Goal: Check status: Check status

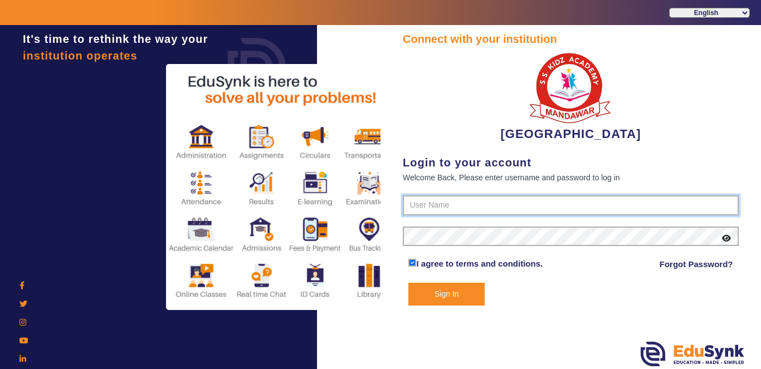
type input "9928895959"
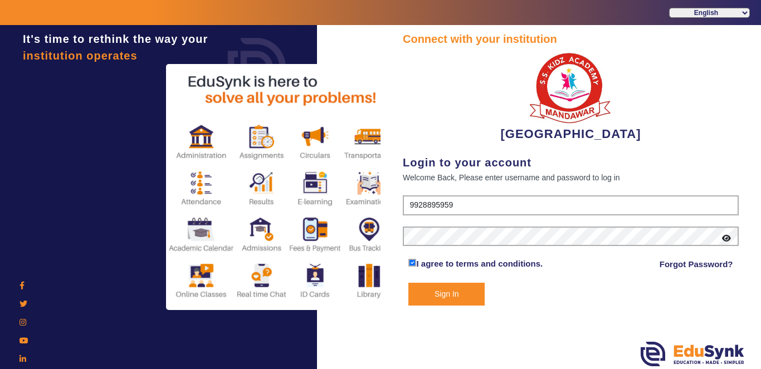
click at [451, 296] on button "Sign In" at bounding box center [446, 294] width 76 height 23
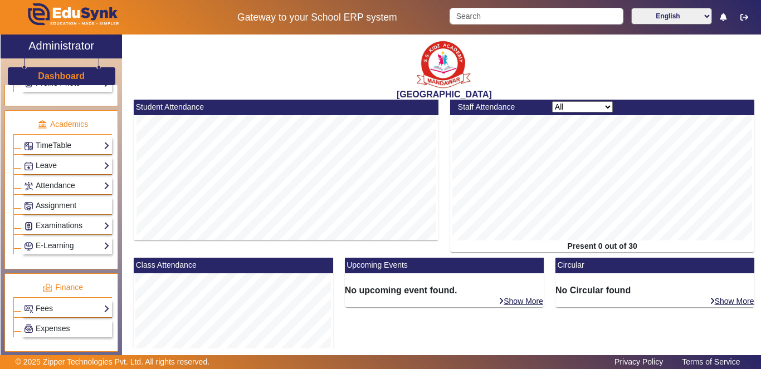
scroll to position [402, 0]
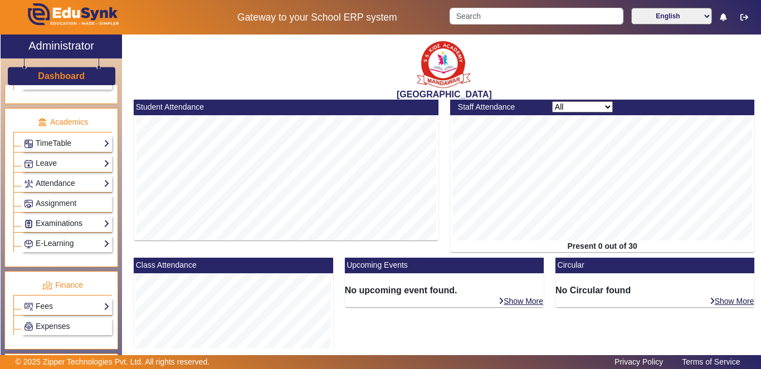
click at [83, 227] on link "Examinations" at bounding box center [67, 223] width 86 height 13
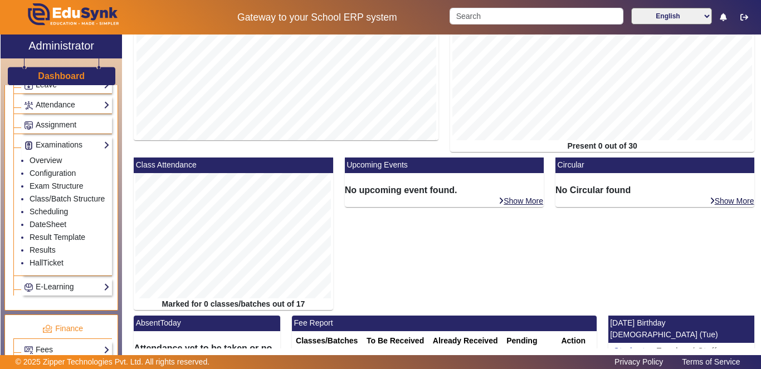
scroll to position [482, 0]
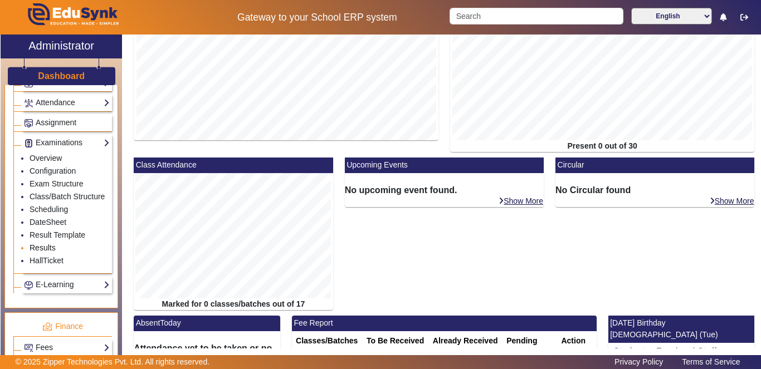
click at [41, 252] on link "Results" at bounding box center [43, 247] width 26 height 9
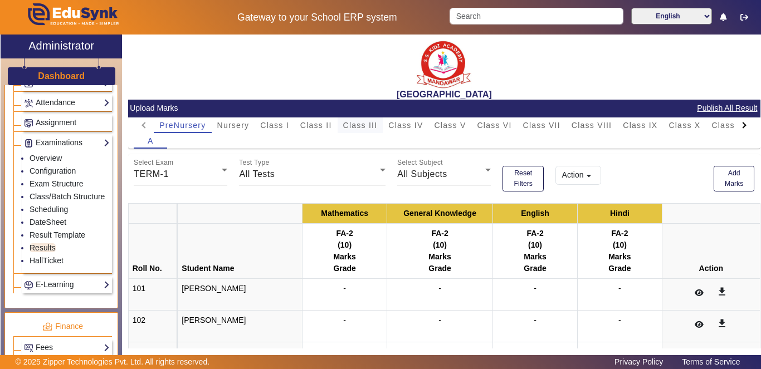
click at [364, 124] on span "Class III" at bounding box center [360, 125] width 35 height 8
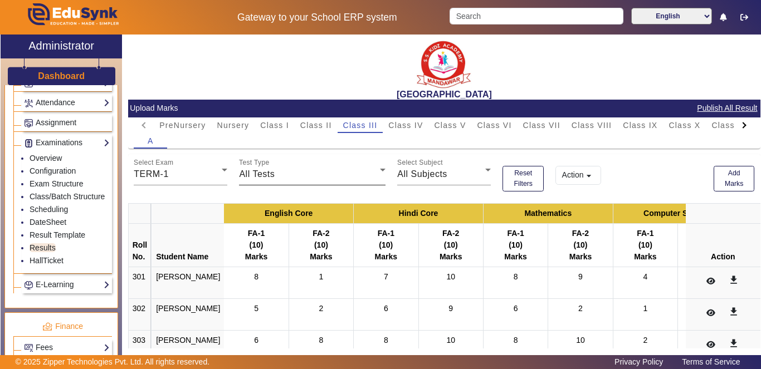
click at [370, 177] on div "All Tests" at bounding box center [309, 174] width 141 height 13
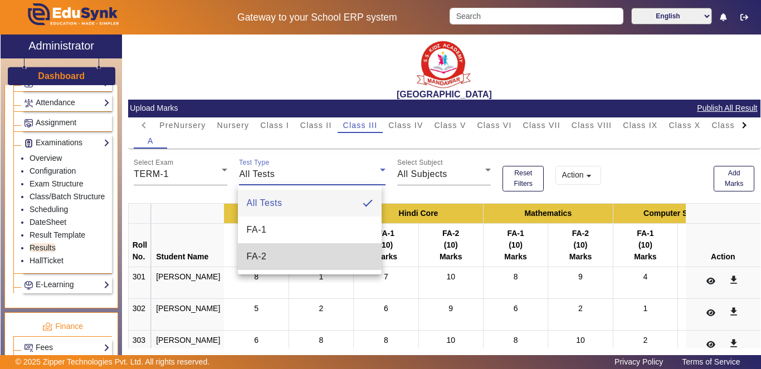
click at [347, 258] on mat-option "FA-2" at bounding box center [310, 256] width 144 height 27
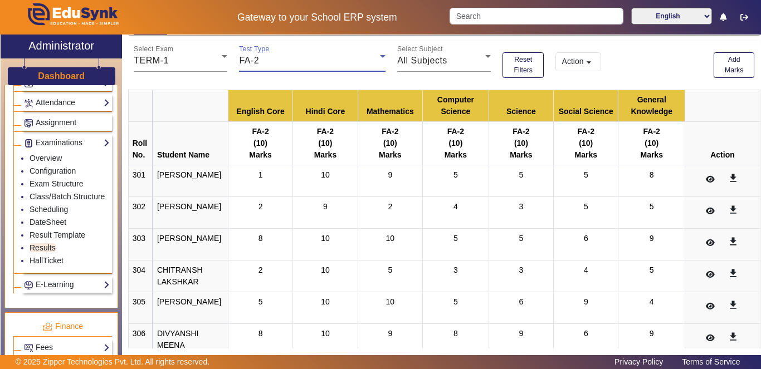
scroll to position [87, 0]
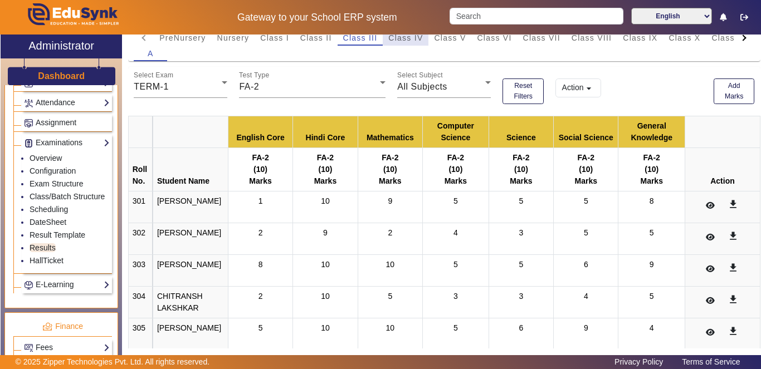
click at [398, 37] on span "Class IV" at bounding box center [405, 38] width 35 height 8
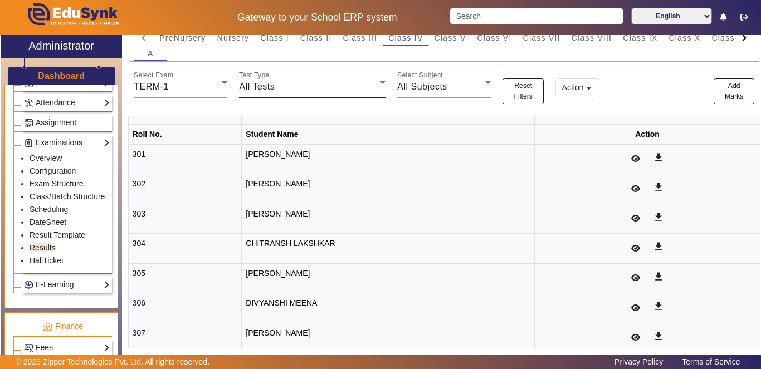
click at [376, 85] on icon at bounding box center [382, 82] width 13 height 13
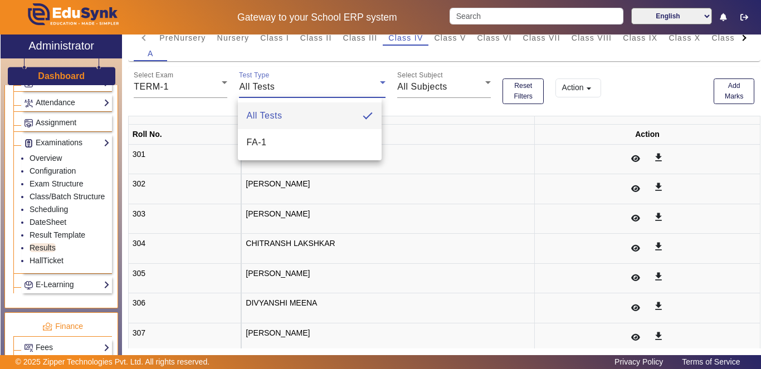
click at [359, 77] on div at bounding box center [380, 184] width 761 height 369
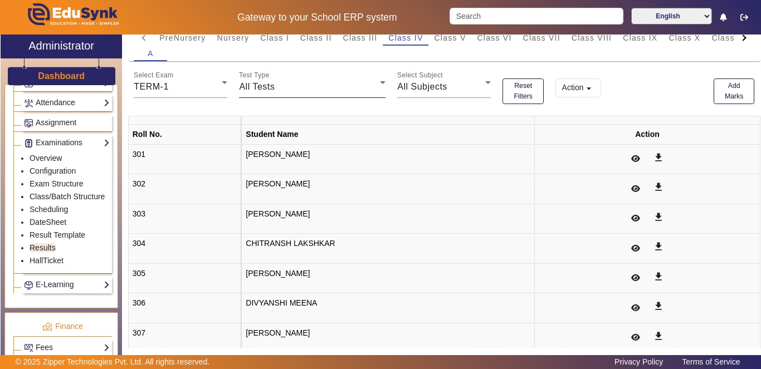
click at [376, 86] on icon at bounding box center [382, 82] width 13 height 13
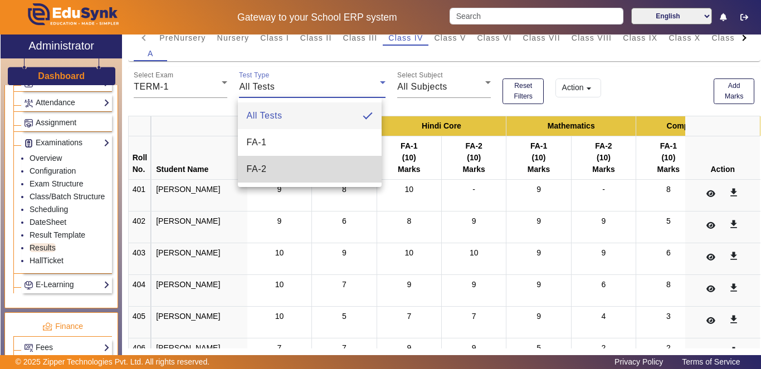
click at [342, 173] on mat-option "FA-2" at bounding box center [310, 169] width 144 height 27
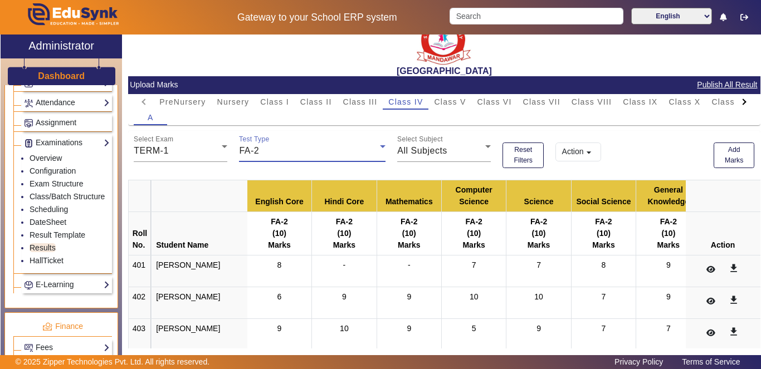
scroll to position [27, 0]
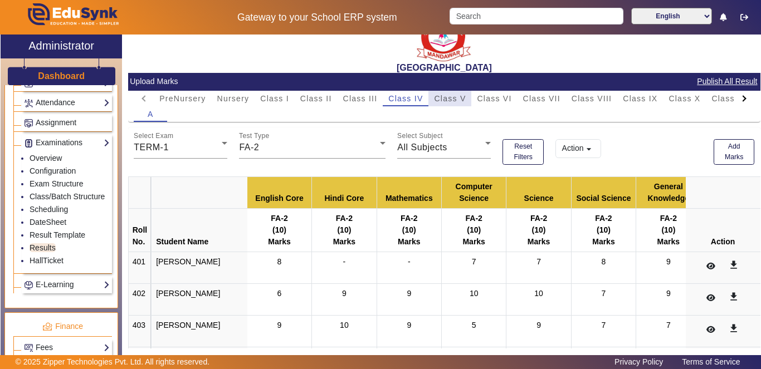
click at [451, 97] on span "Class V" at bounding box center [450, 99] width 32 height 8
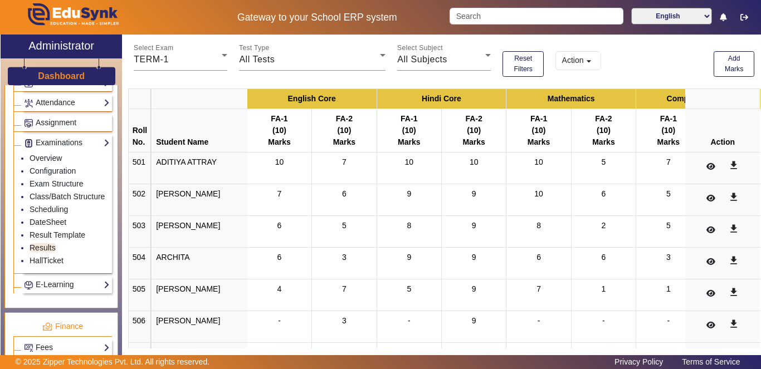
scroll to position [0, 0]
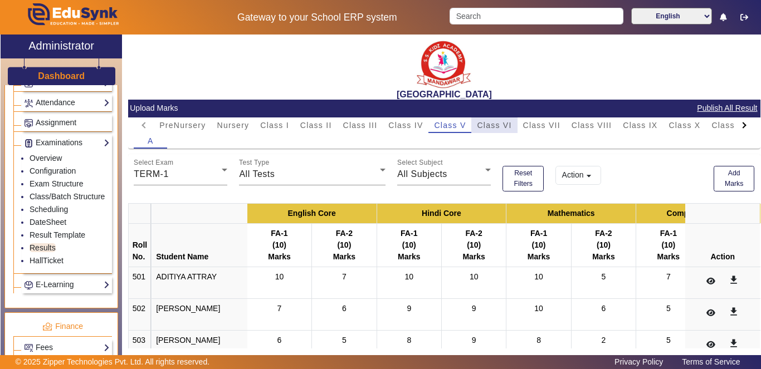
click at [495, 123] on span "Class VI" at bounding box center [494, 125] width 35 height 8
click at [368, 182] on div "Test Type All Tests" at bounding box center [312, 169] width 146 height 31
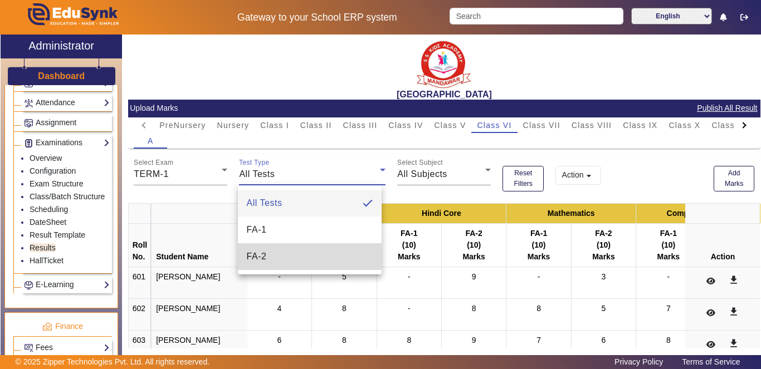
click at [311, 262] on mat-option "FA-2" at bounding box center [310, 256] width 144 height 27
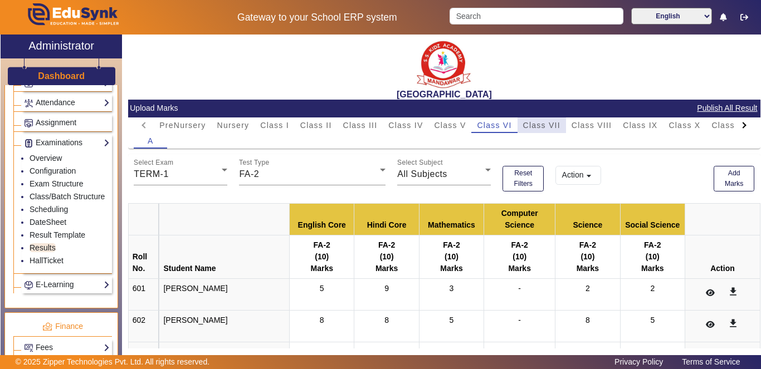
click at [541, 123] on span "Class VII" at bounding box center [541, 125] width 37 height 8
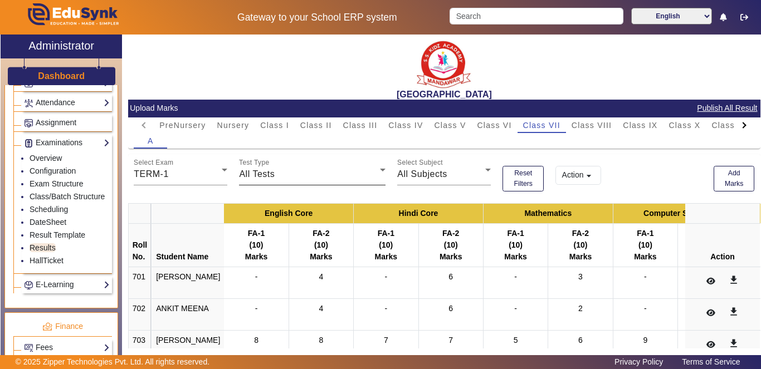
click at [376, 171] on icon at bounding box center [382, 169] width 13 height 13
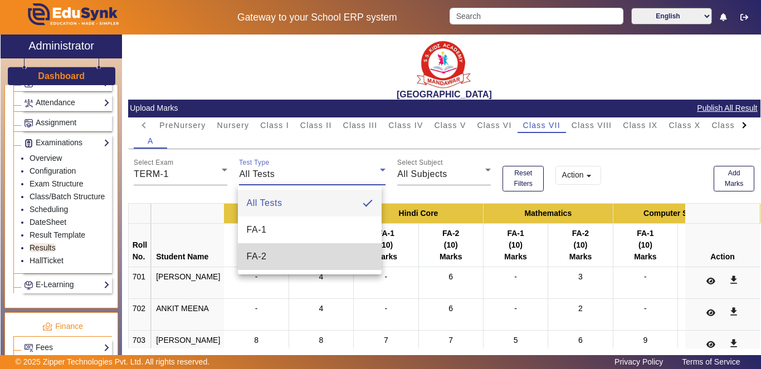
click at [330, 264] on mat-option "FA-2" at bounding box center [310, 256] width 144 height 27
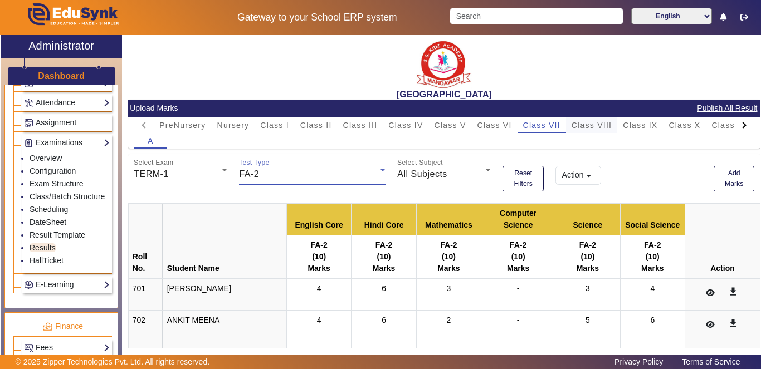
click at [588, 127] on span "Class VIII" at bounding box center [591, 125] width 40 height 8
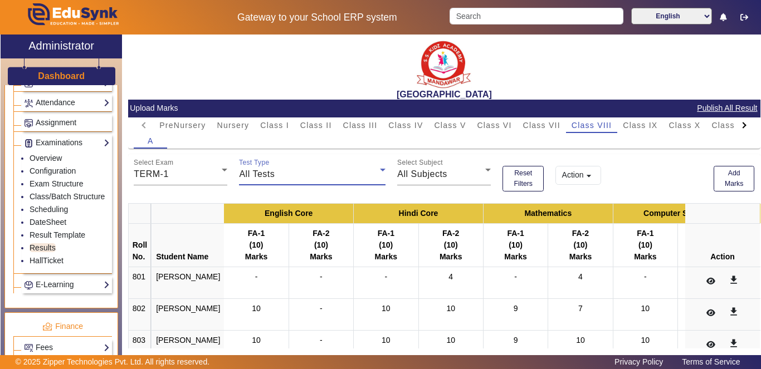
click at [361, 178] on div "All Tests" at bounding box center [309, 174] width 141 height 13
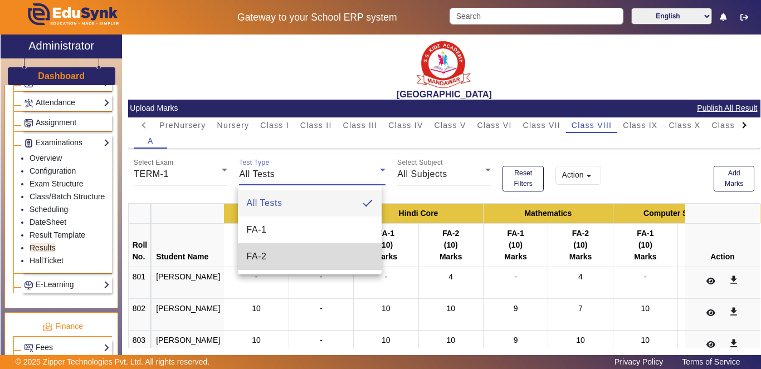
click at [327, 258] on mat-option "FA-2" at bounding box center [310, 256] width 144 height 27
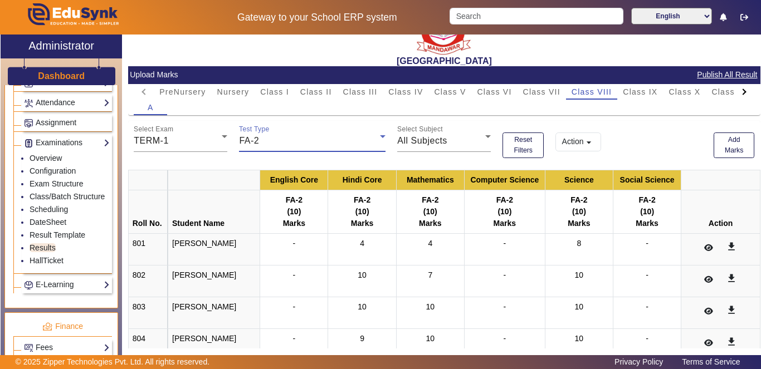
scroll to position [28, 0]
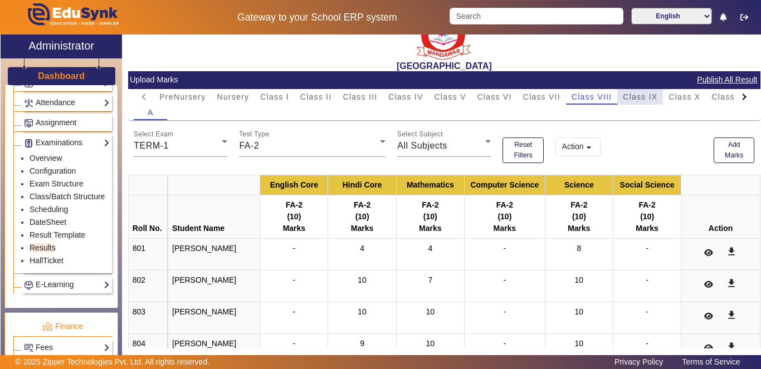
click at [643, 97] on span "Class IX" at bounding box center [640, 97] width 35 height 8
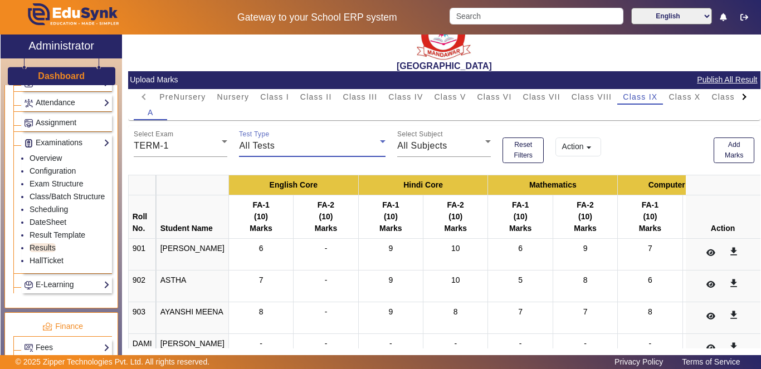
click at [376, 143] on icon at bounding box center [382, 141] width 13 height 13
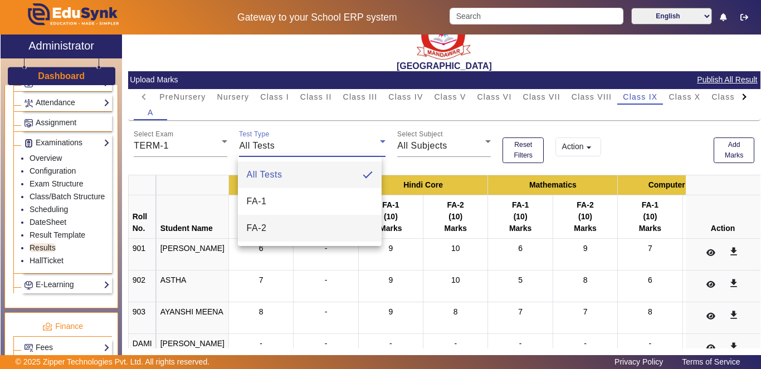
click at [329, 222] on mat-option "FA-2" at bounding box center [310, 228] width 144 height 27
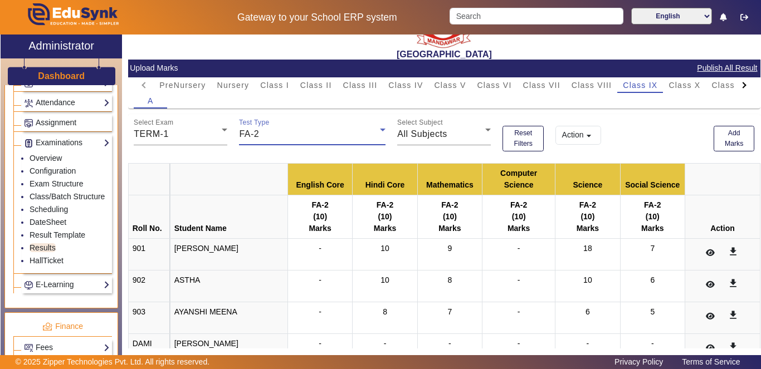
scroll to position [0, 0]
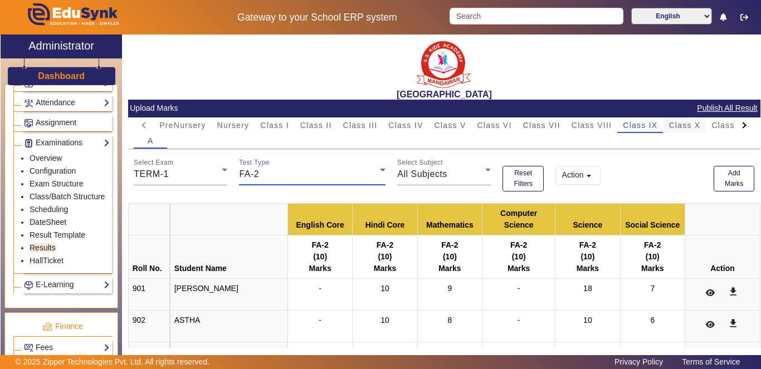
click at [684, 128] on span "Class X" at bounding box center [684, 125] width 32 height 8
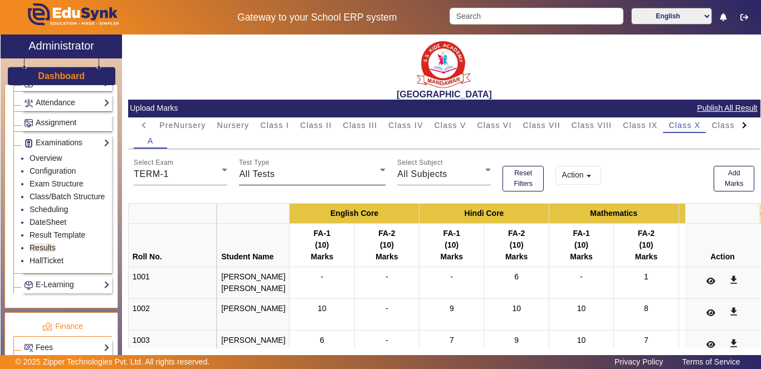
click at [364, 176] on div "All Tests" at bounding box center [309, 174] width 141 height 13
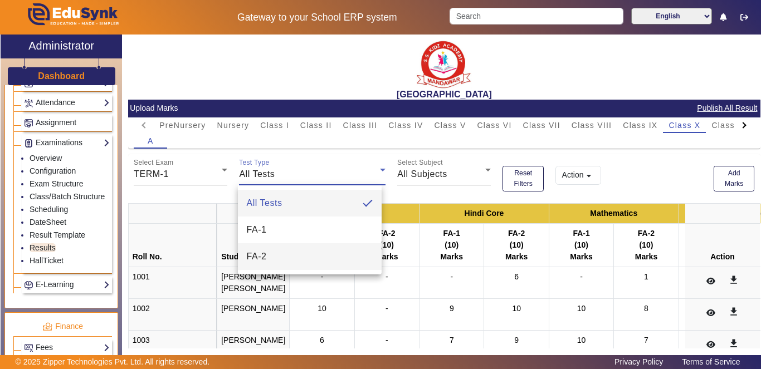
click at [331, 255] on mat-option "FA-2" at bounding box center [310, 256] width 144 height 27
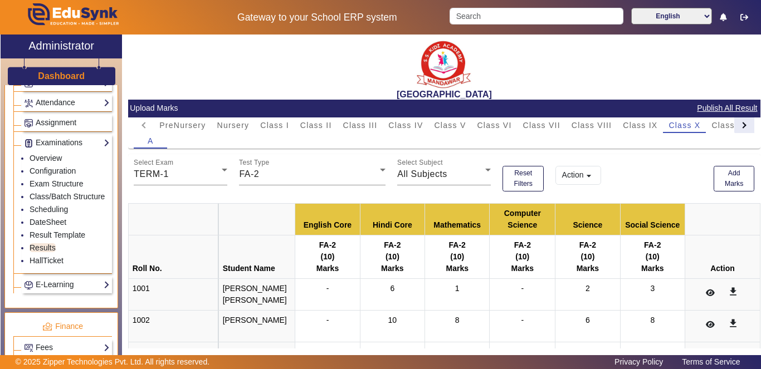
click at [740, 124] on div at bounding box center [743, 125] width 6 height 6
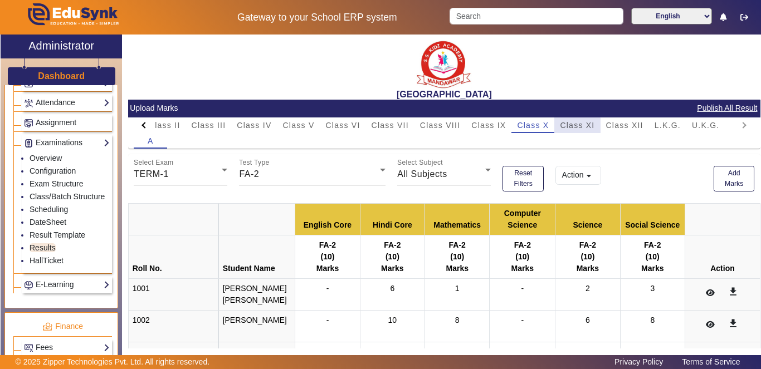
click at [577, 128] on span "Class XI" at bounding box center [577, 125] width 35 height 8
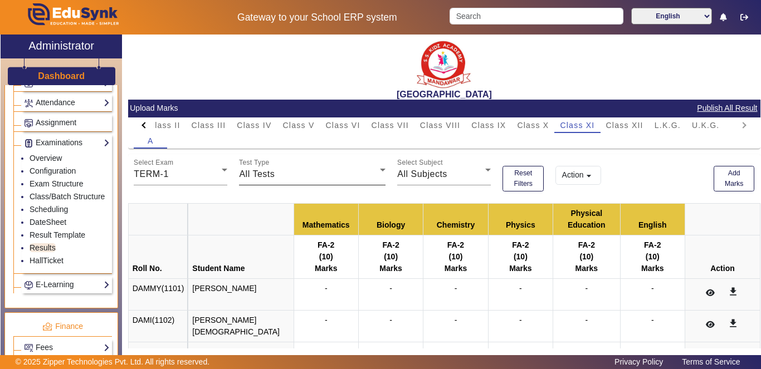
click at [365, 174] on div "All Tests" at bounding box center [309, 174] width 141 height 13
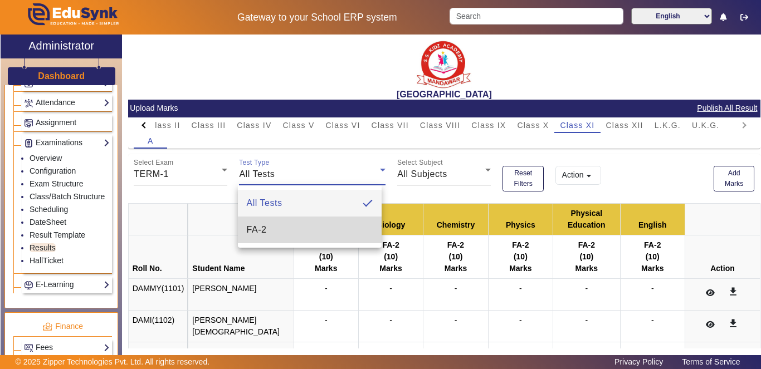
click at [341, 228] on mat-option "FA-2" at bounding box center [310, 230] width 144 height 27
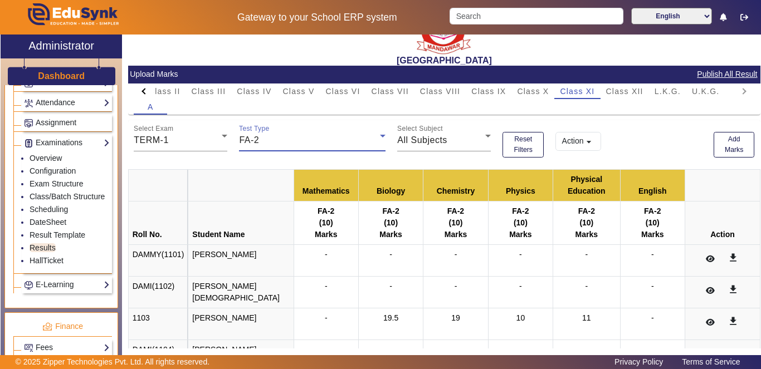
scroll to position [37, 0]
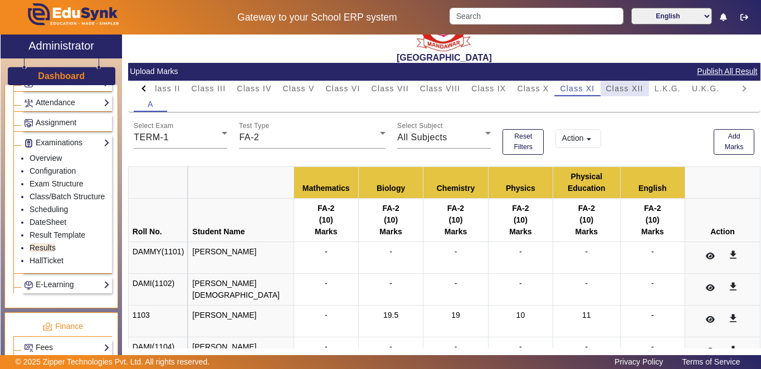
click at [627, 87] on span "Class XII" at bounding box center [624, 89] width 37 height 8
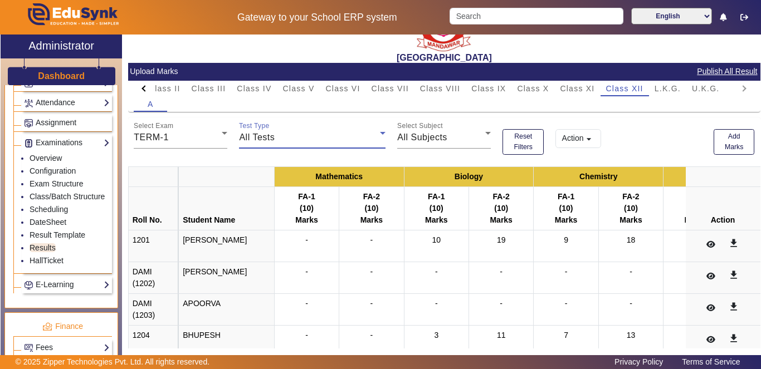
click at [375, 140] on div "All Tests" at bounding box center [309, 137] width 141 height 13
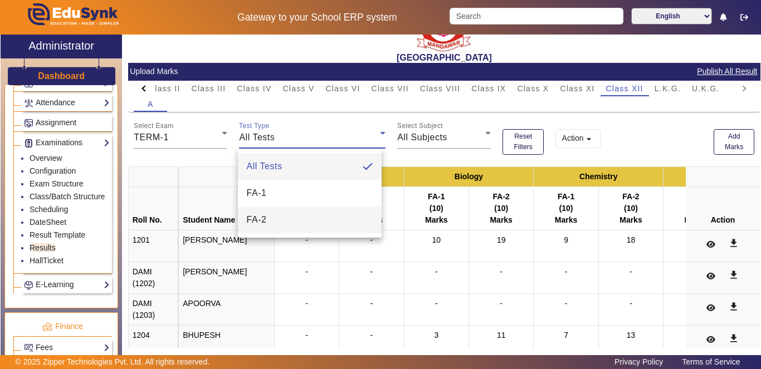
click at [324, 223] on mat-option "FA-2" at bounding box center [310, 220] width 144 height 27
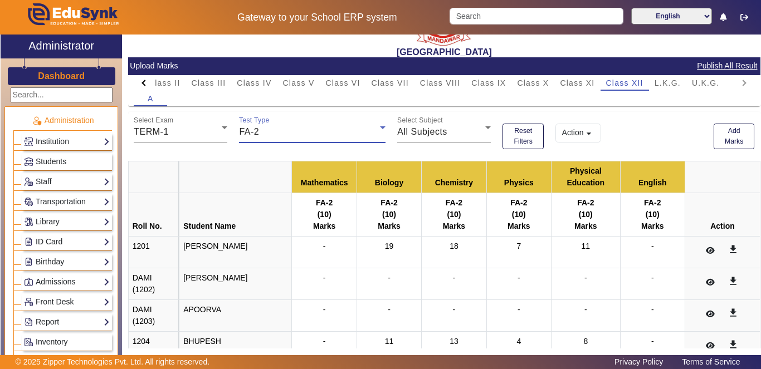
scroll to position [0, 0]
